Goal: Use online tool/utility: Utilize a website feature to perform a specific function

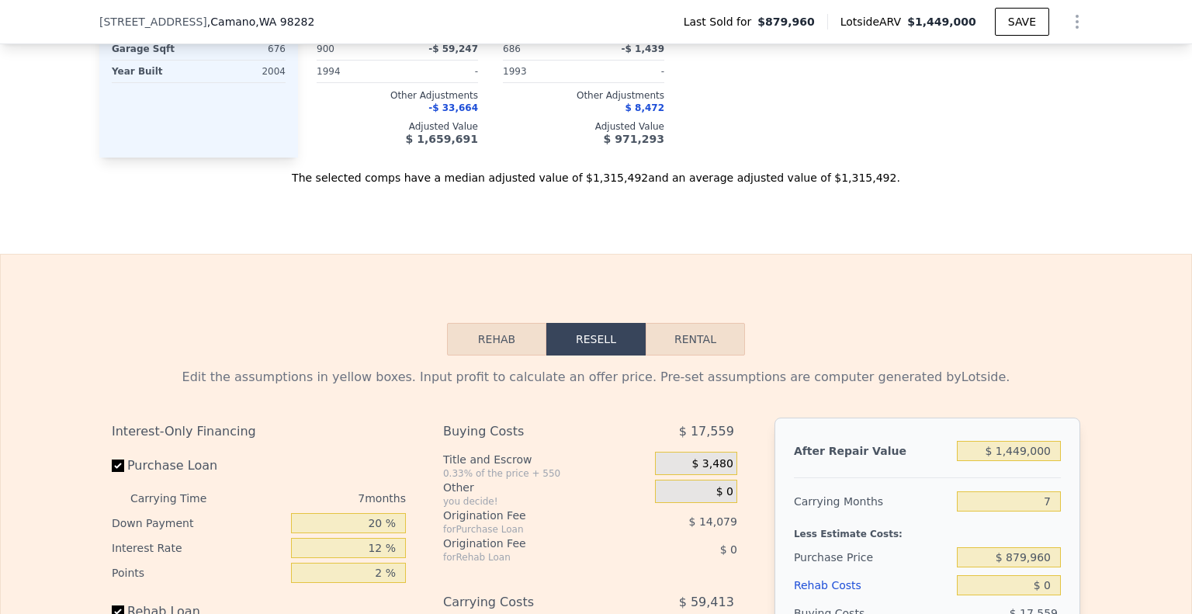
scroll to position [2244, 0]
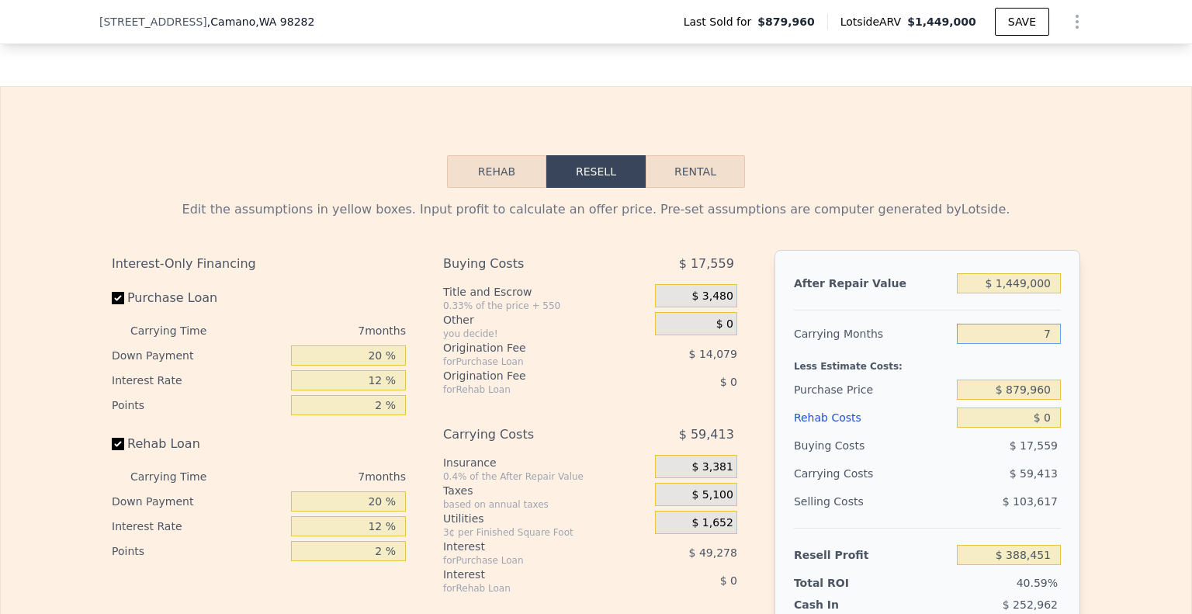
click at [1047, 337] on input "7" at bounding box center [1009, 334] width 104 height 20
type input "6"
type input "$ 396,939"
type input "6"
drag, startPoint x: 1048, startPoint y: 294, endPoint x: 608, endPoint y: 208, distance: 448.2
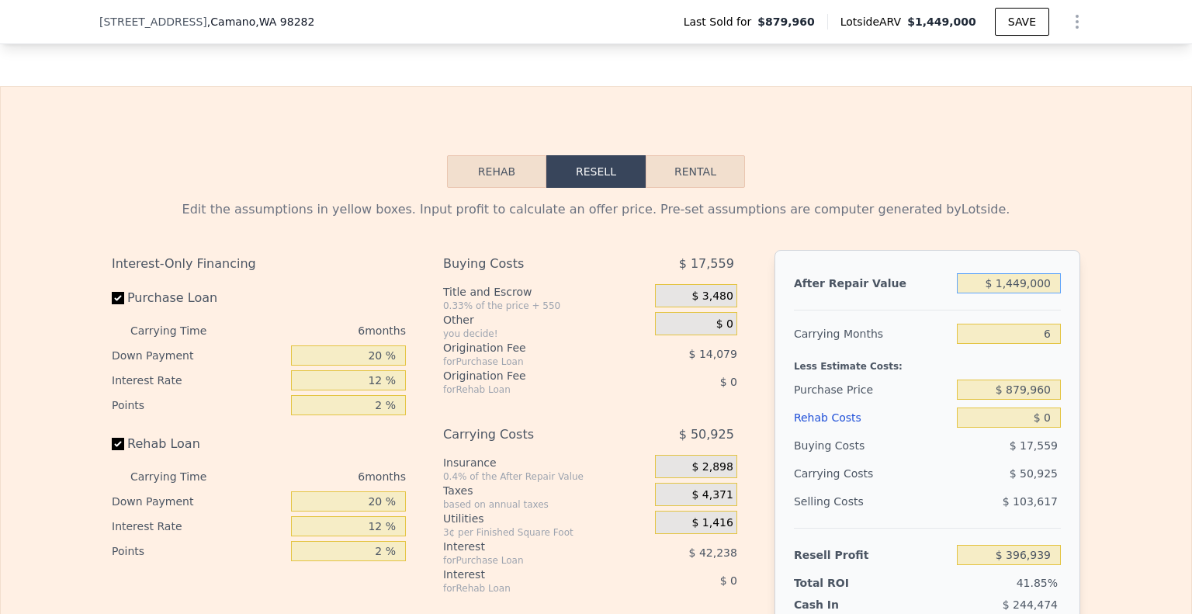
click at [767, 227] on div "Edit the assumptions in yellow boxes. Input profit to calculate an offer price.…" at bounding box center [596, 482] width 968 height 565
type input "$ 1"
type input "-$ 946,095"
type input "$ 13"
type input "-$ 946,083"
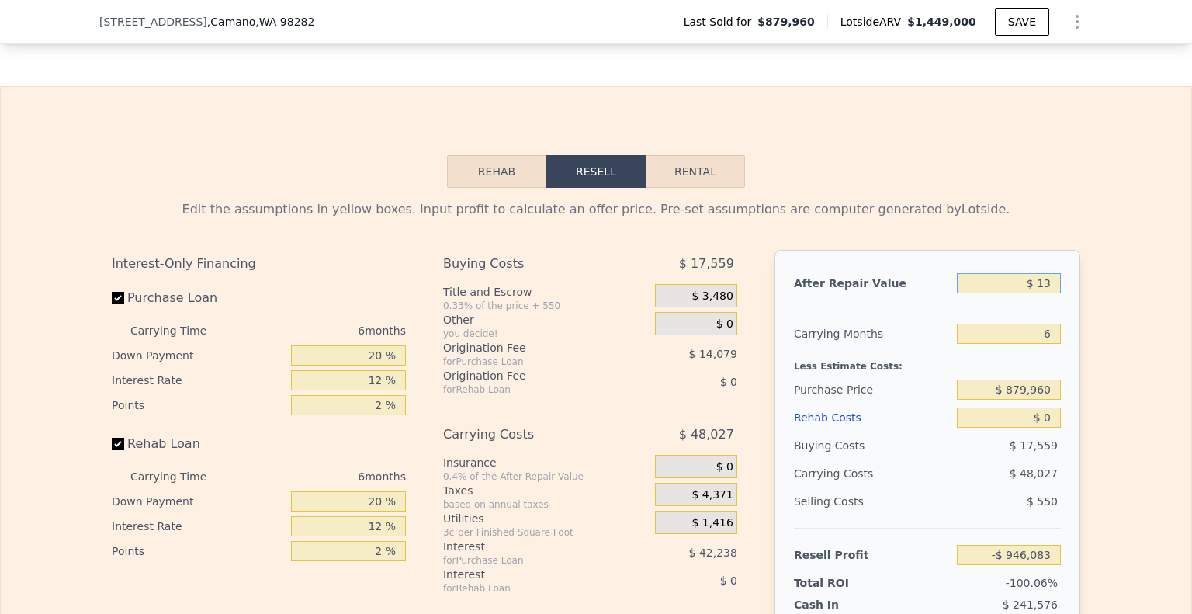
type input "$ 135"
type input "-$ 945,969"
type input "$ 1,350"
type input "-$ 944,845"
type input "$ 13,500"
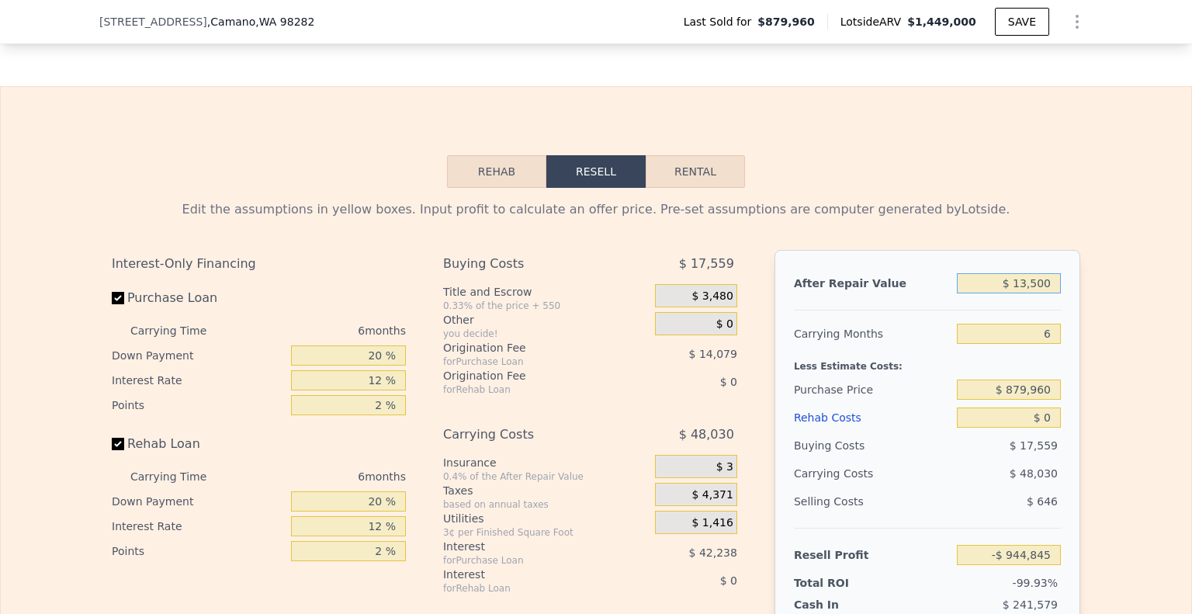
type input "-$ 933,584"
type input "$ 135,000"
type input "-$ 820,969"
type input "$ 1,350,000"
type input "$ 305,178"
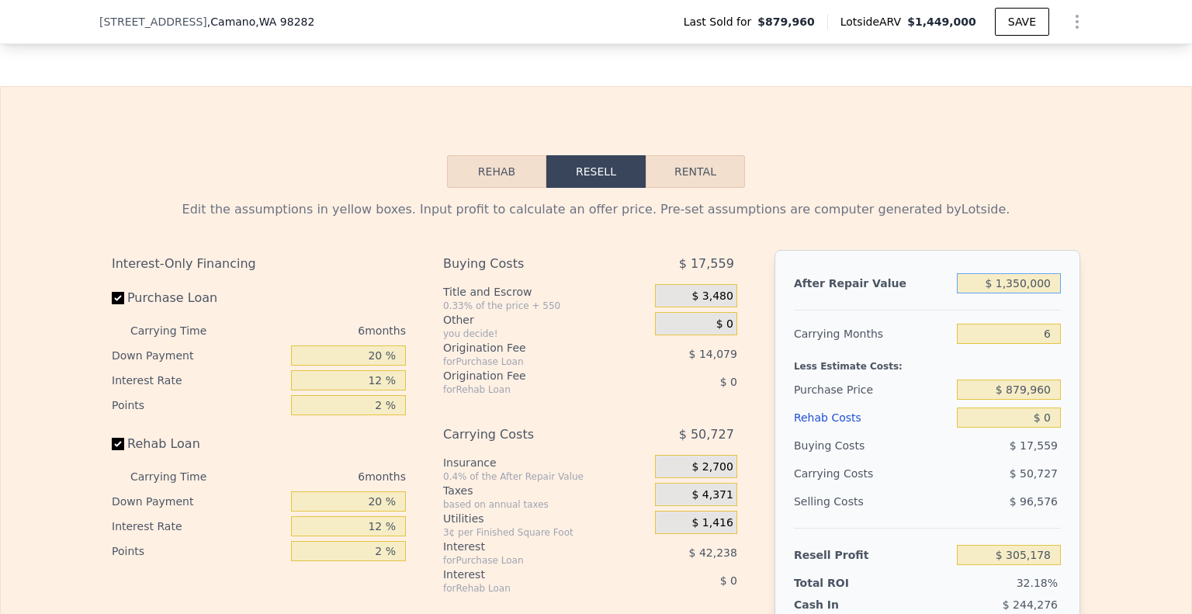
type input "$ 1,350,000"
drag, startPoint x: 1052, startPoint y: 398, endPoint x: 919, endPoint y: 381, distance: 133.8
click at [919, 381] on div "After Repair Value $ 1,350,000 Carrying Months 6 Less Estimate Costs: Purchase …" at bounding box center [927, 465] width 306 height 431
type input "$ 950,000"
type input "$ 230,423"
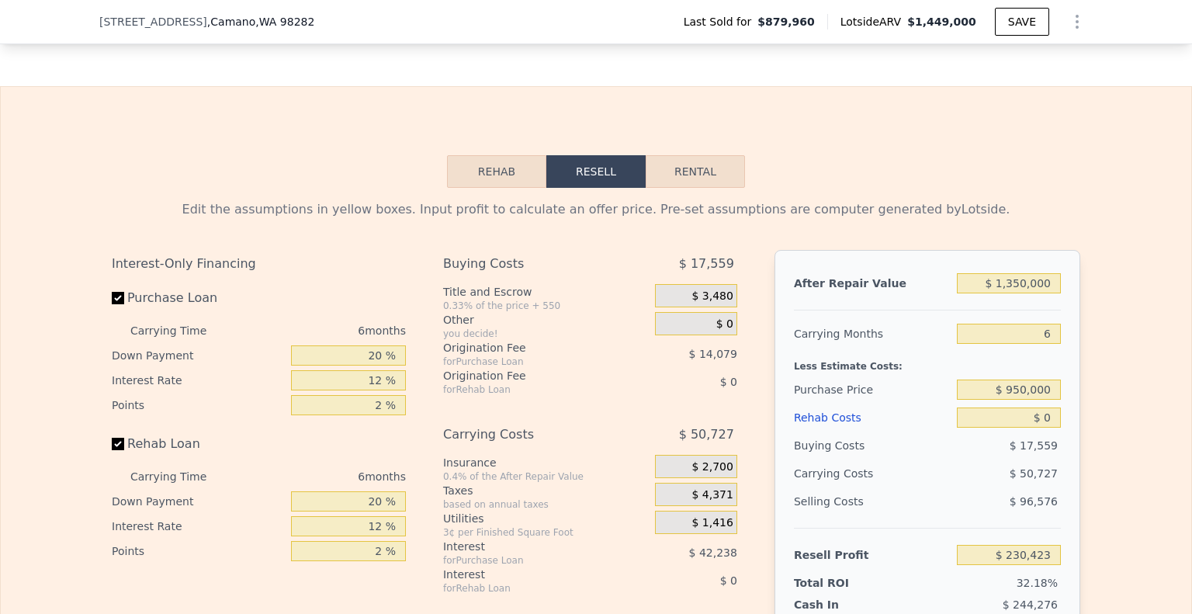
click at [962, 264] on div "After Repair Value $ 1,350,000 Carrying Months 6 Less Estimate Costs: Purchase …" at bounding box center [927, 465] width 306 height 431
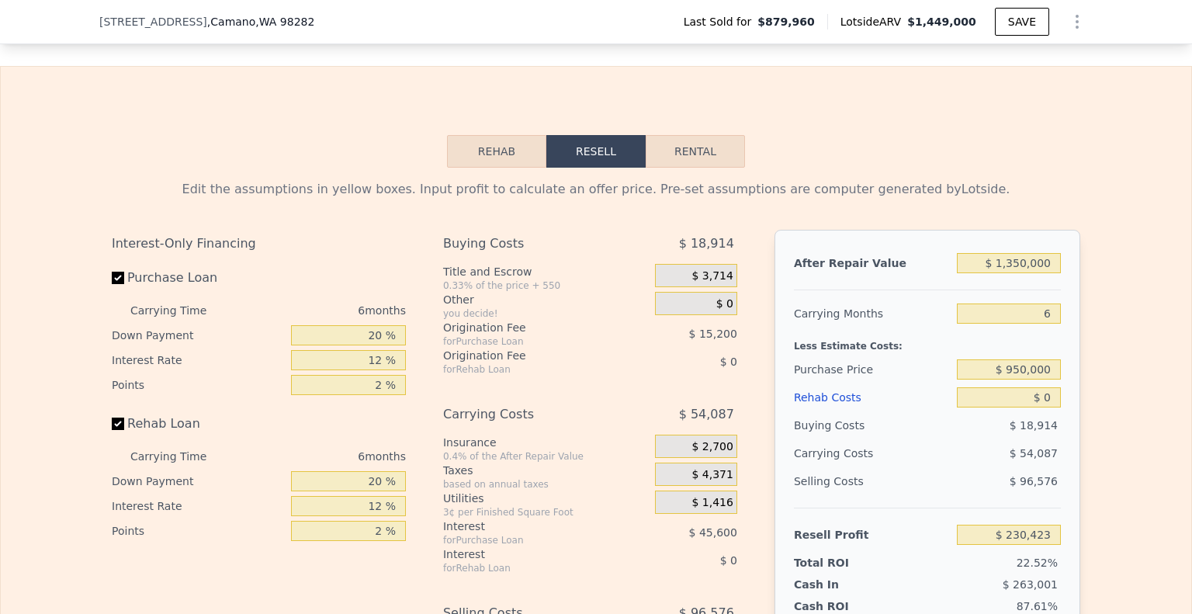
scroll to position [2321, 0]
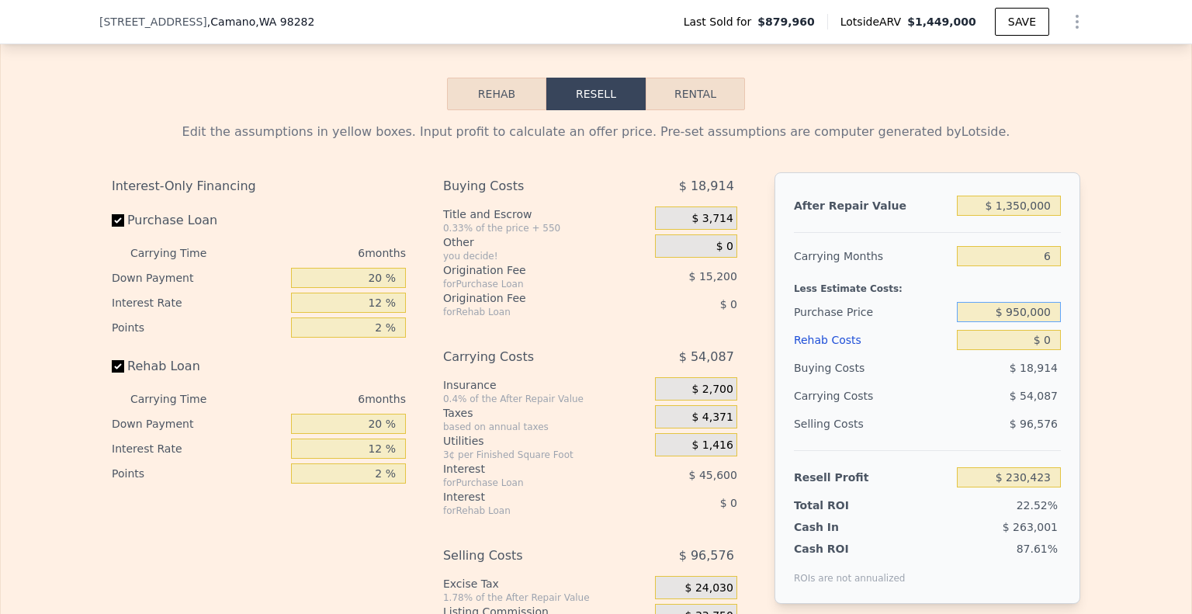
drag, startPoint x: 1047, startPoint y: 325, endPoint x: 909, endPoint y: 274, distance: 146.6
click at [910, 275] on div "After Repair Value $ 1,350,000 Carrying Months 6 Less Estimate Costs: Purchase …" at bounding box center [927, 387] width 306 height 431
type input "$ 1,000,000"
type input "$ 177,057"
click at [1040, 130] on div "Edit the assumptions in yellow boxes. Input profit to calculate an offer price.…" at bounding box center [596, 132] width 968 height 19
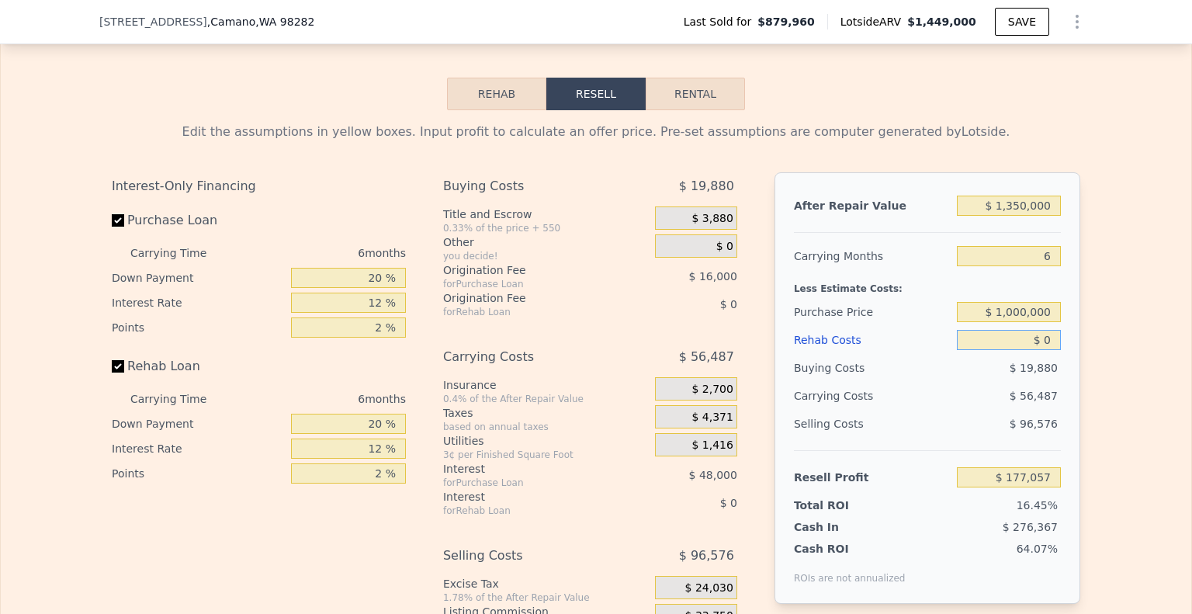
click at [1053, 347] on input "$ 0" at bounding box center [1009, 340] width 104 height 20
